Goal: Find specific page/section: Find specific page/section

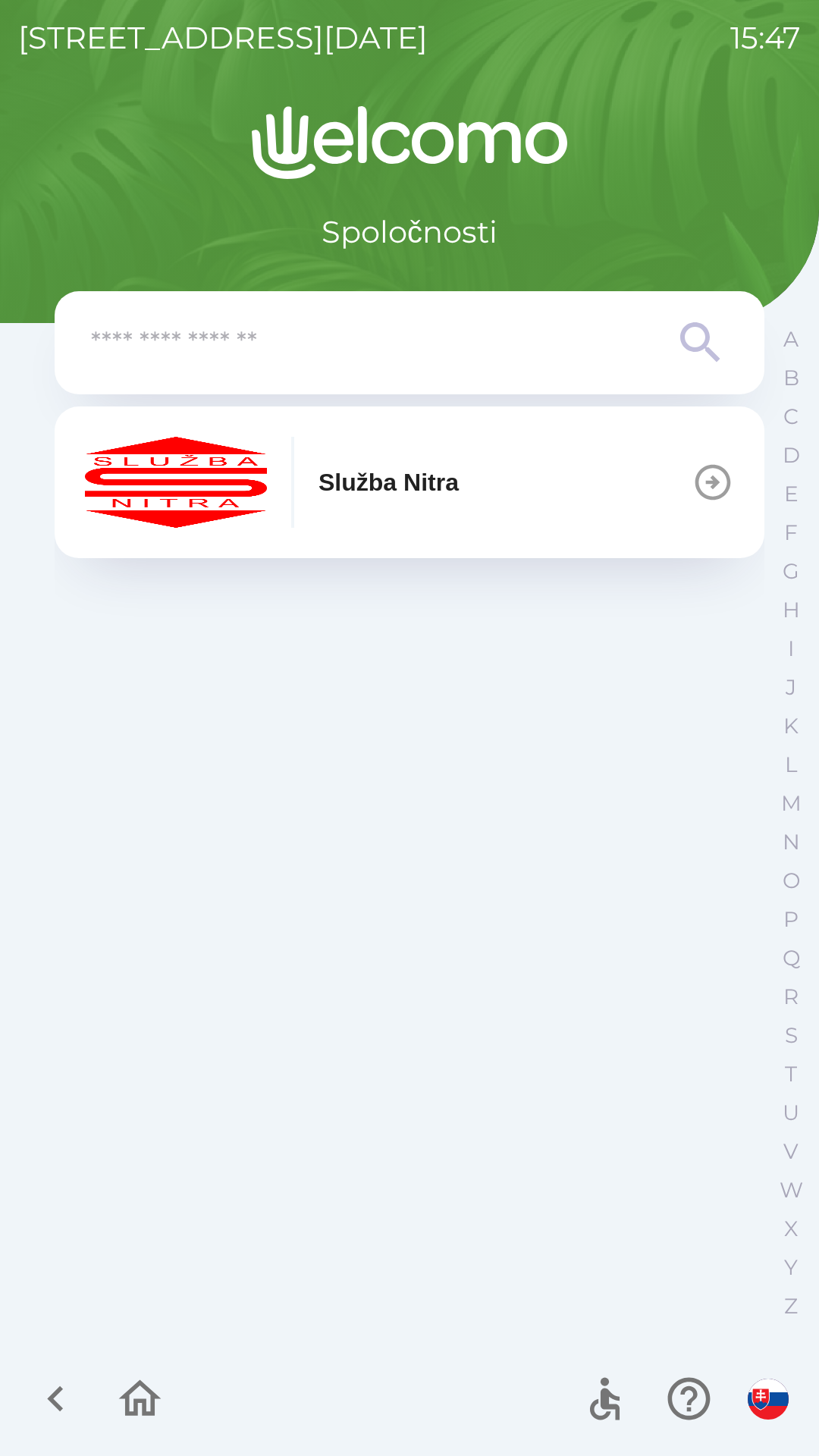
click at [449, 477] on p "Služba Nitra" at bounding box center [389, 482] width 140 height 36
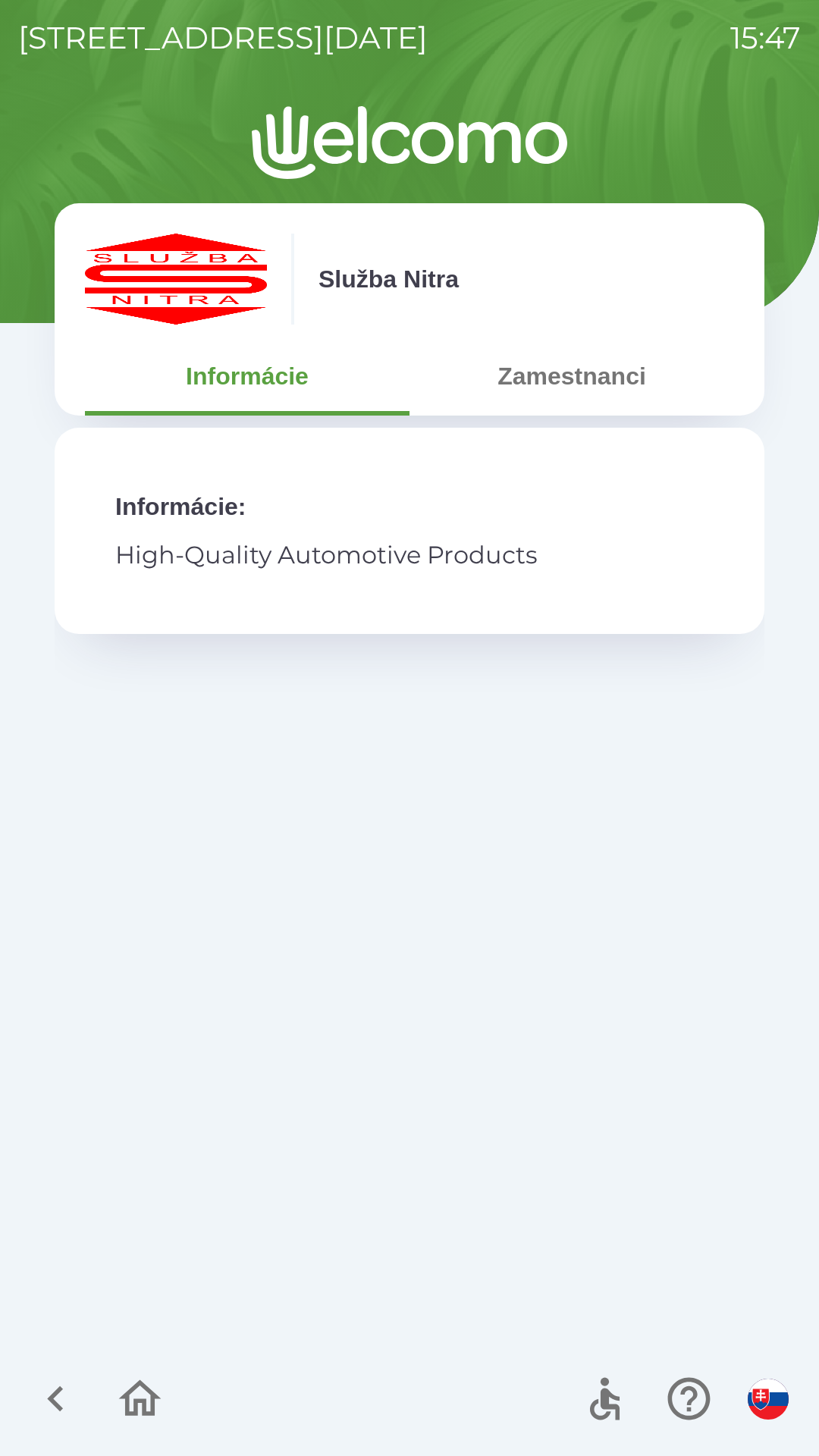
click at [601, 384] on button "Zamestnanci" at bounding box center [572, 376] width 325 height 54
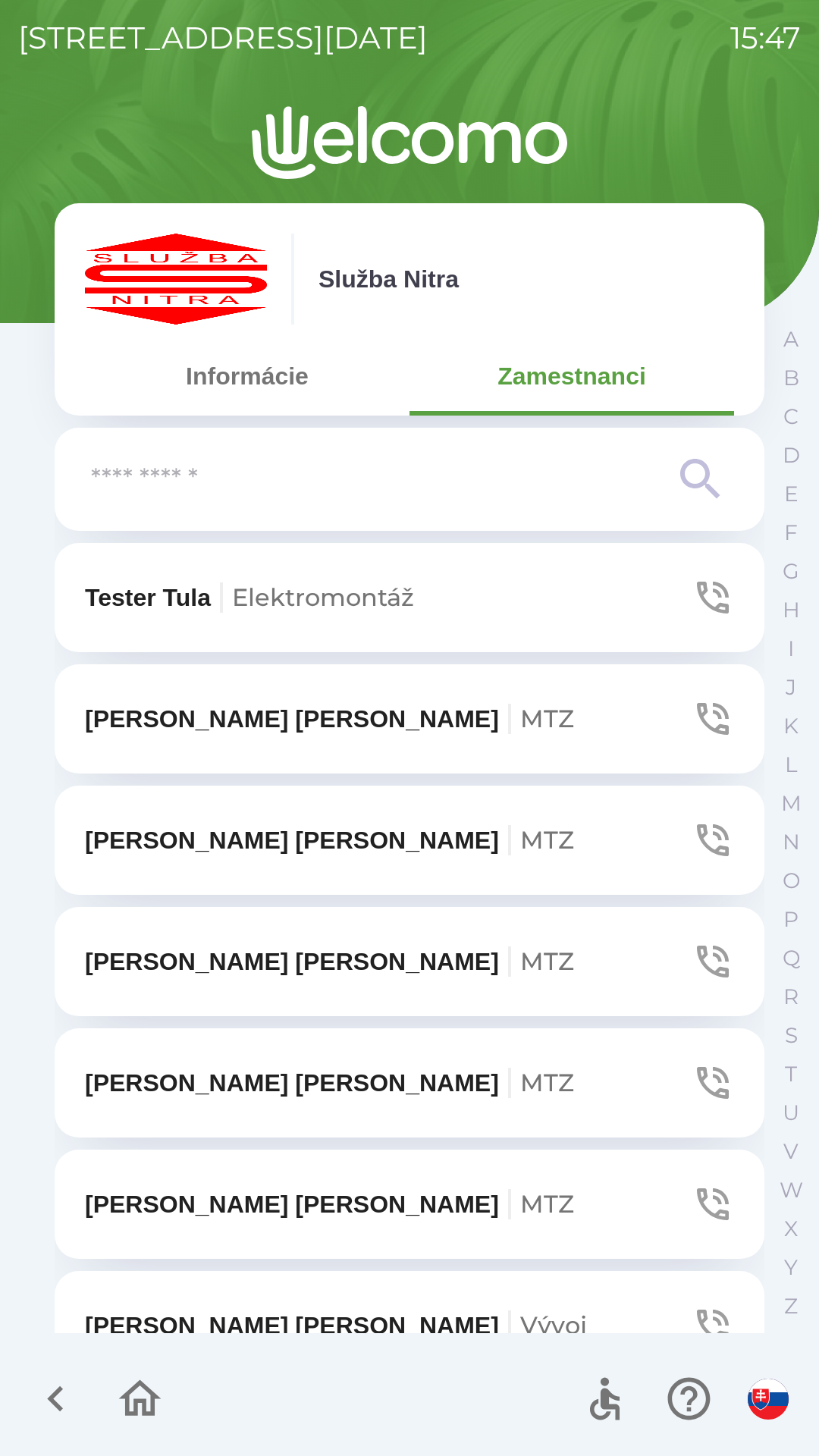
click at [508, 480] on input "text" at bounding box center [379, 480] width 577 height 42
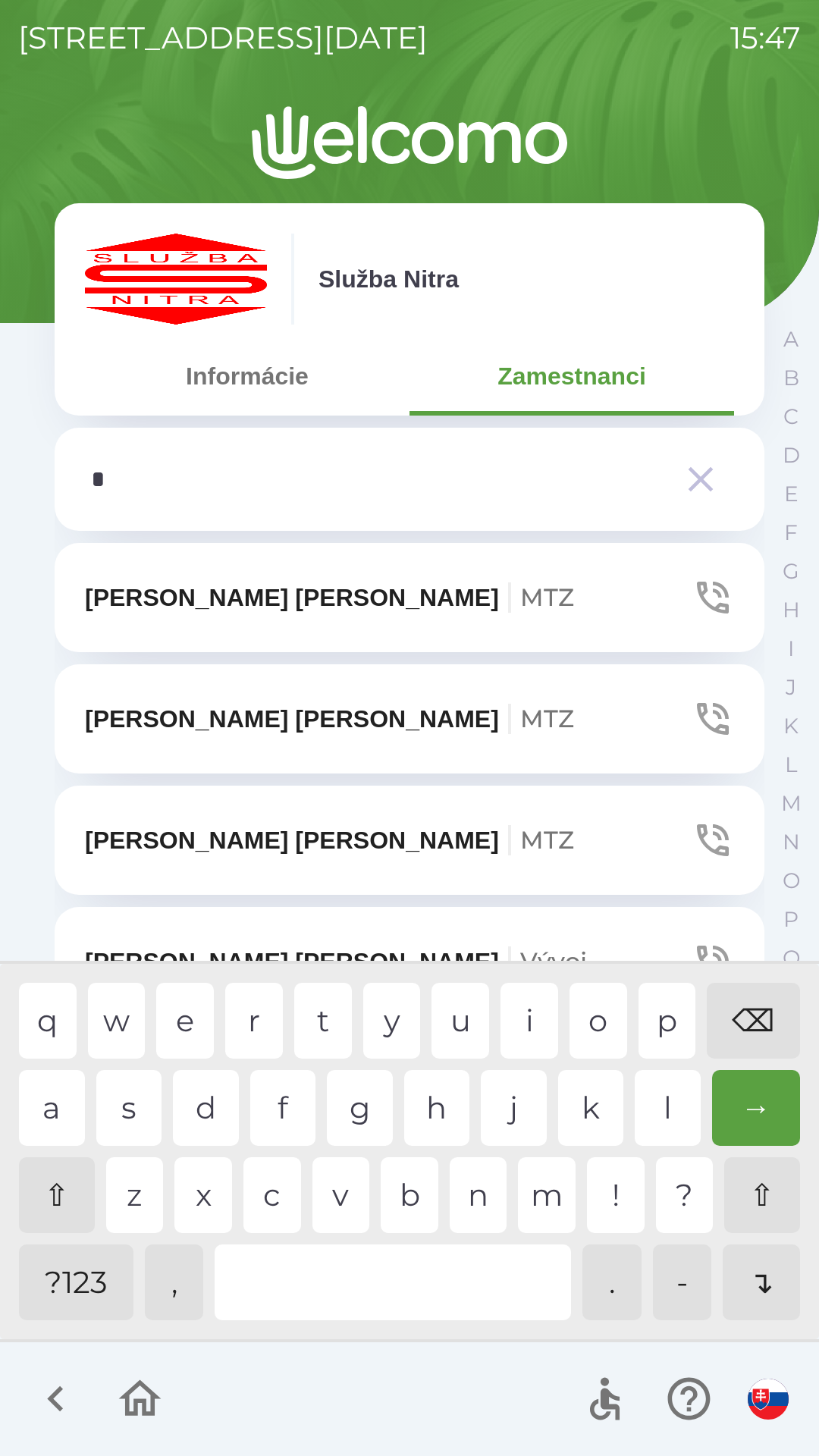
click at [594, 1124] on div "k" at bounding box center [591, 1108] width 66 height 75
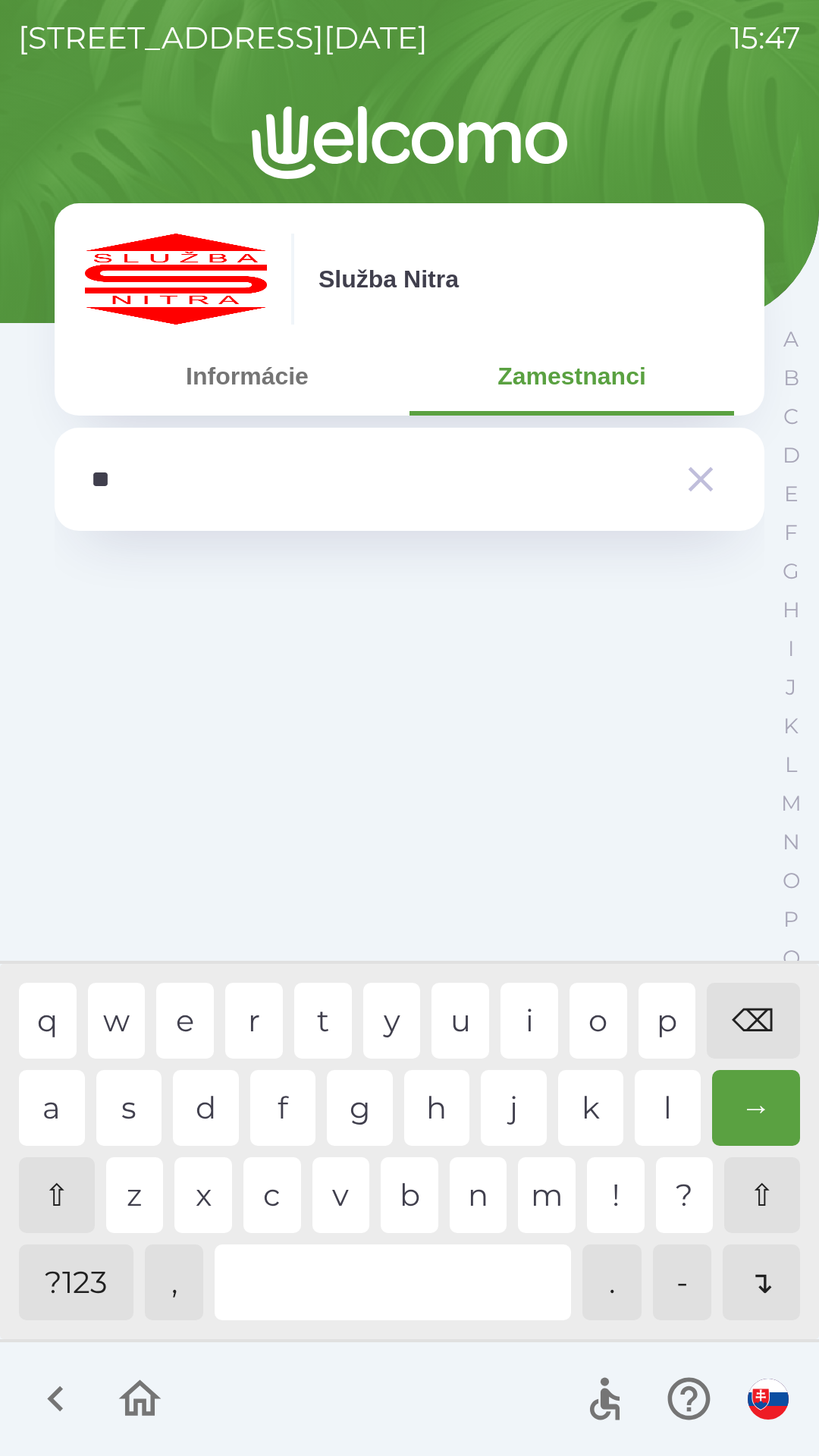
click at [460, 1020] on div "u" at bounding box center [461, 1021] width 58 height 75
type input "*"
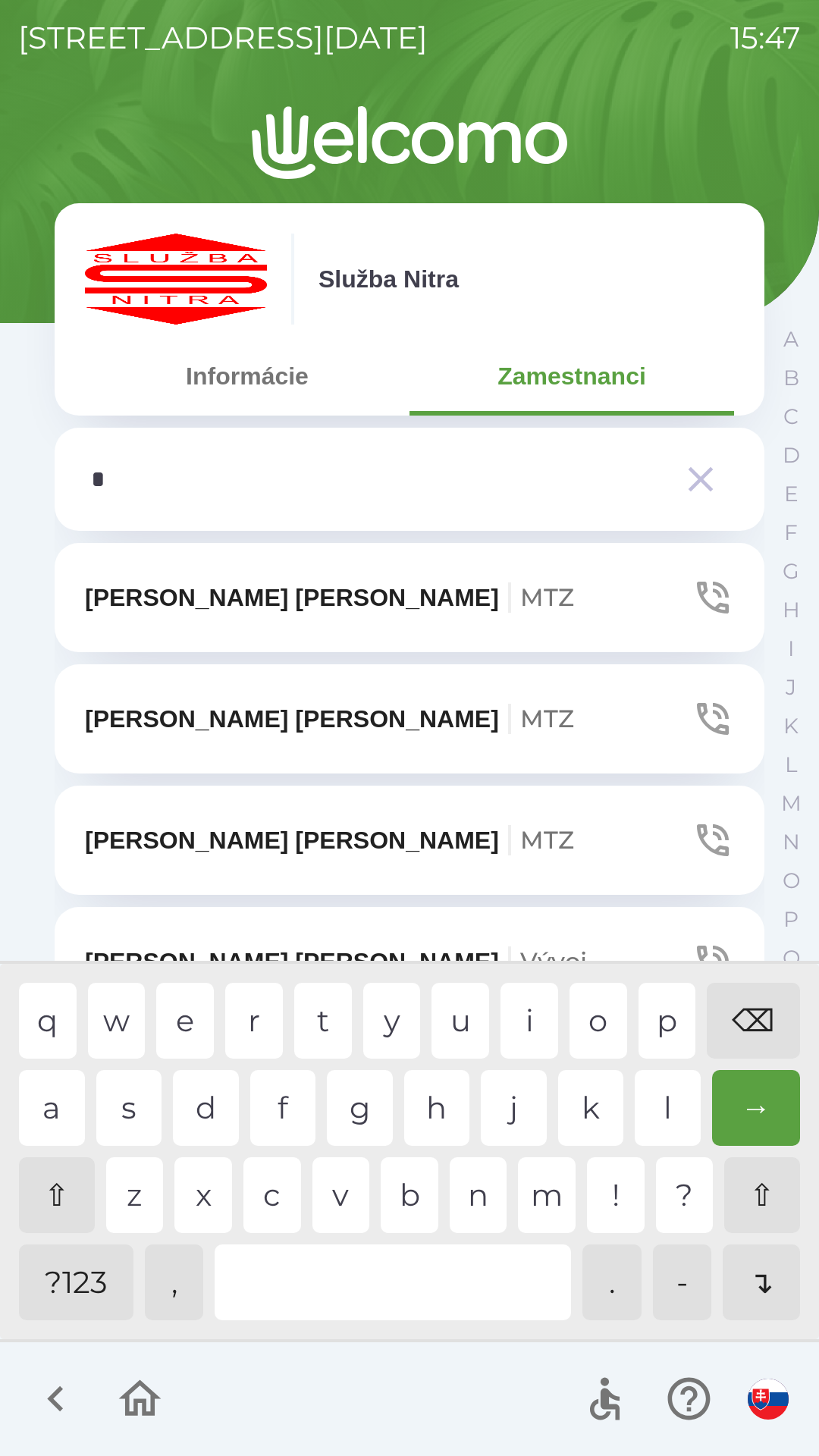
click at [758, 1018] on div "⌫" at bounding box center [753, 1021] width 93 height 75
click at [751, 1018] on div "⌫" at bounding box center [753, 1021] width 93 height 75
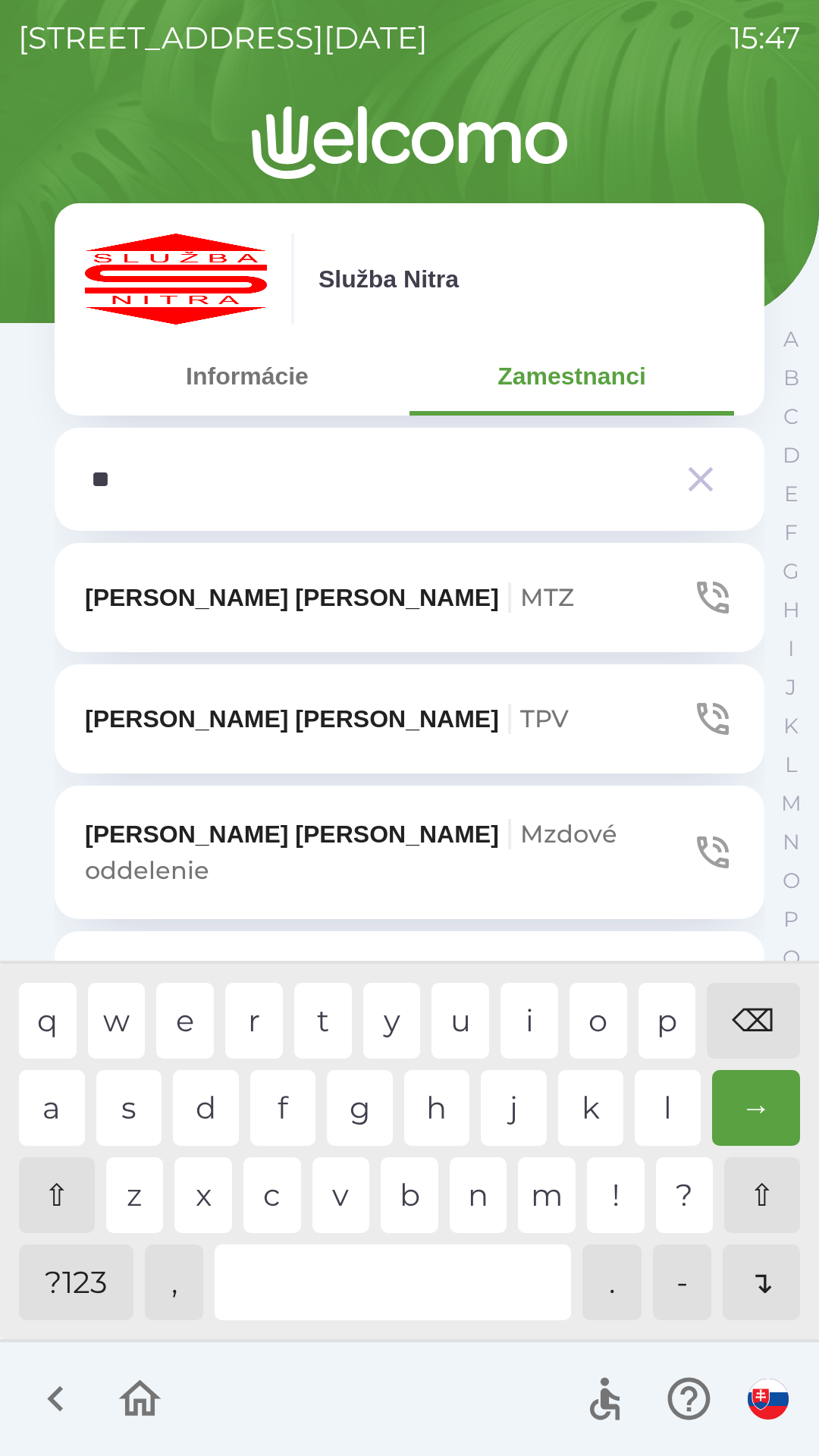
type input "***"
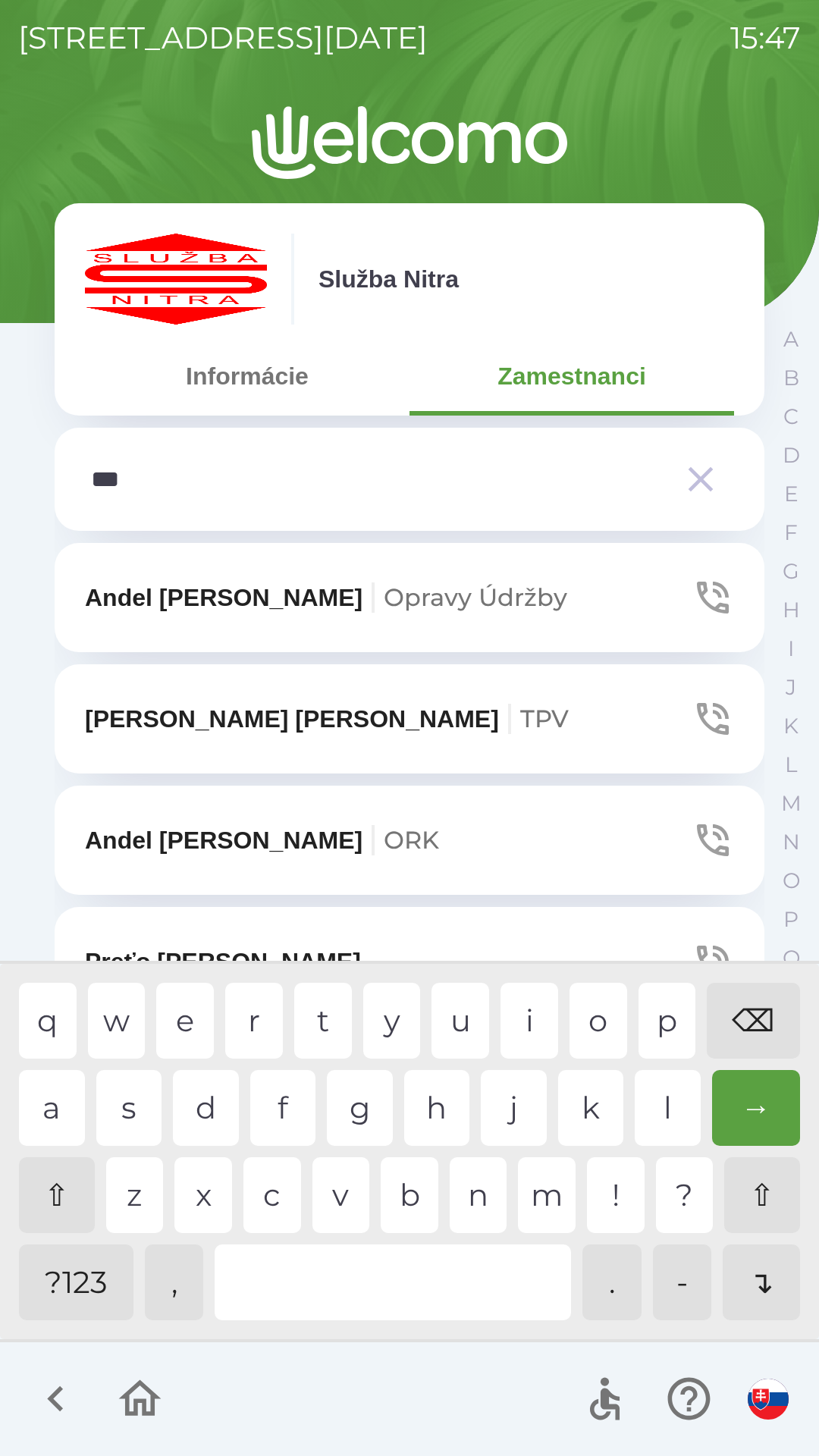
click at [728, 838] on icon "button" at bounding box center [713, 840] width 32 height 32
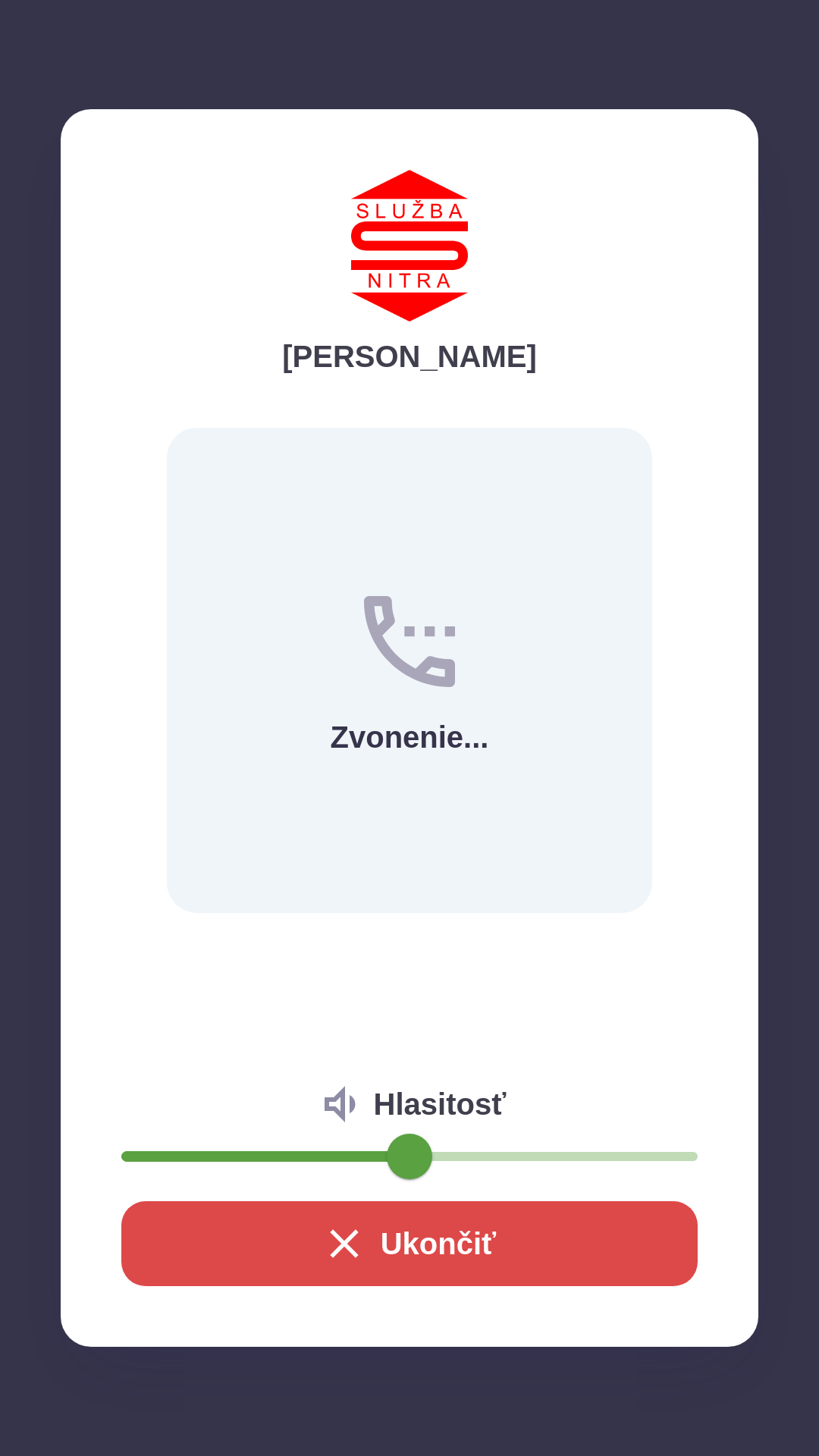
click at [489, 1240] on button "Ukončiť" at bounding box center [409, 1244] width 577 height 85
